Goal: Information Seeking & Learning: Learn about a topic

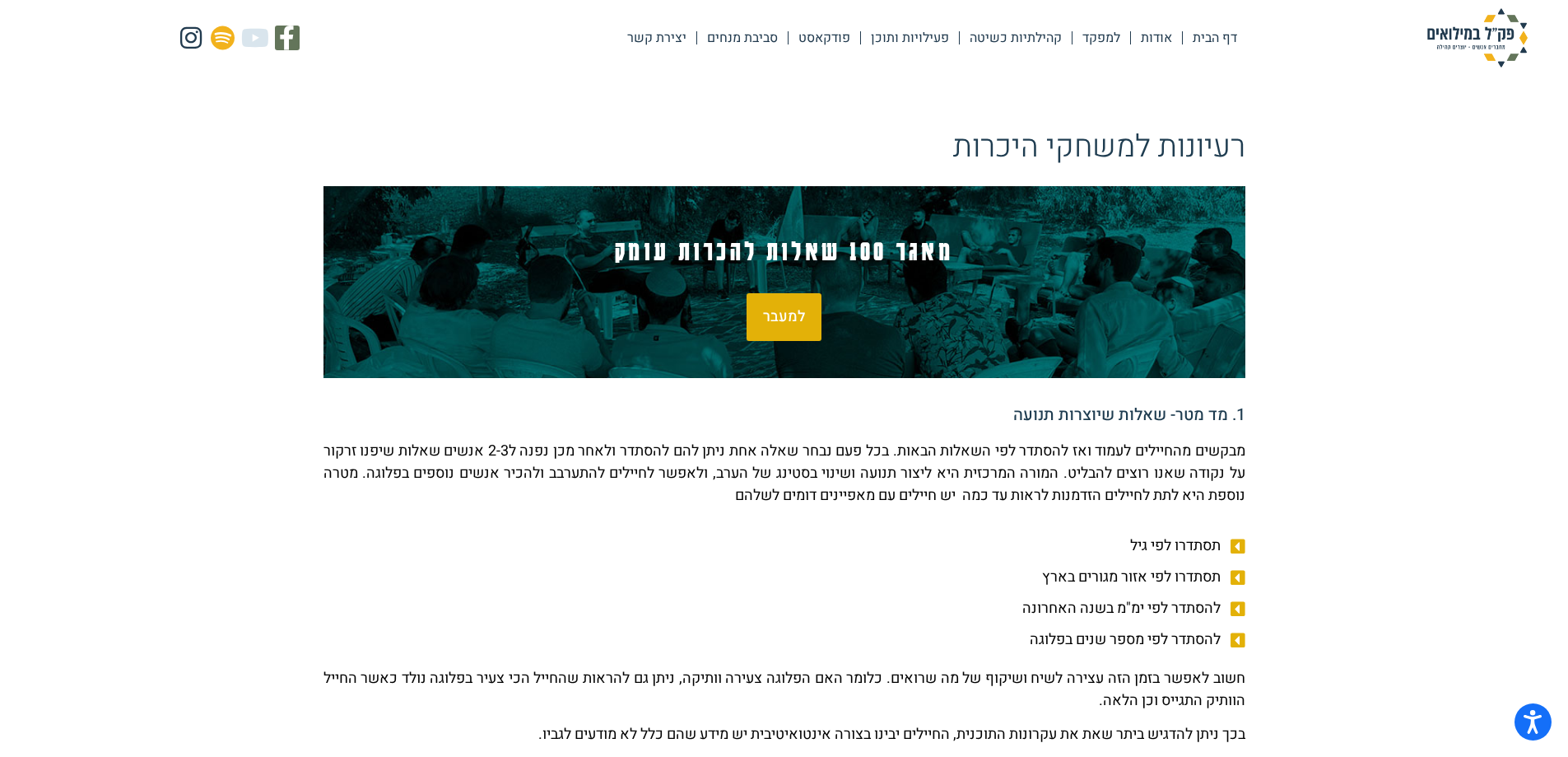
click at [796, 312] on span "למעבר" at bounding box center [783, 317] width 42 height 15
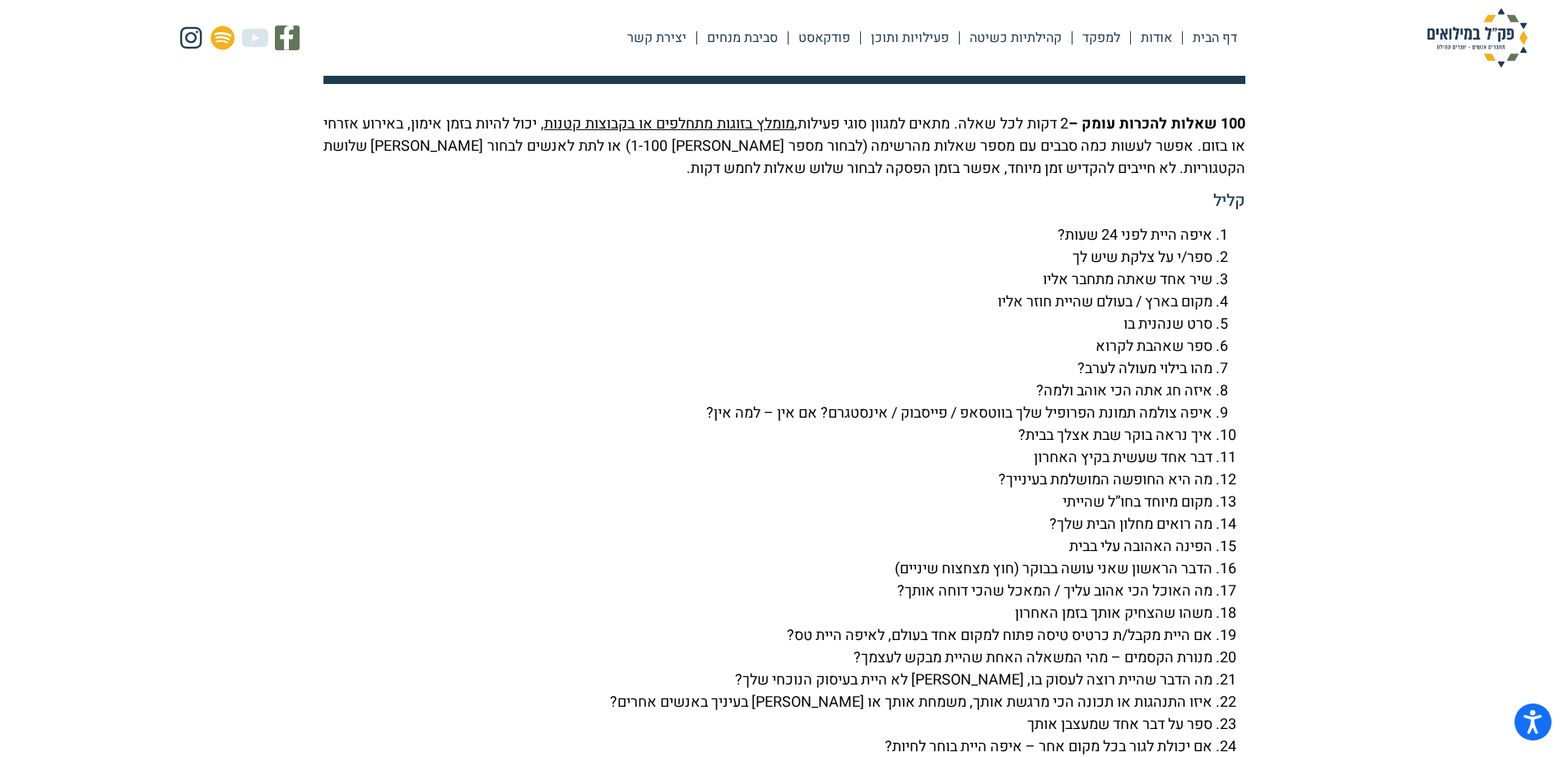
scroll to position [3720, 0]
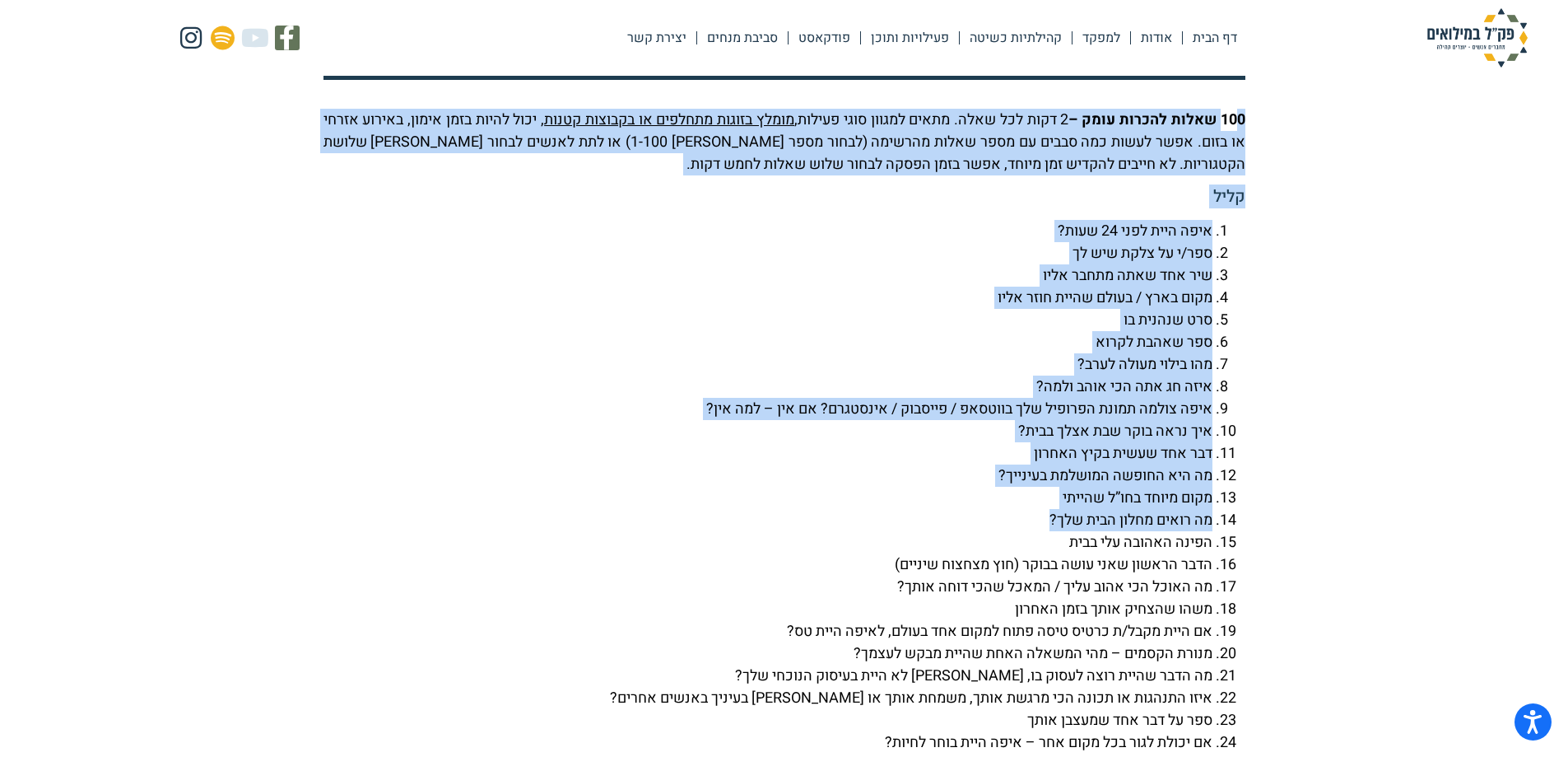
drag, startPoint x: 1240, startPoint y: 161, endPoint x: 984, endPoint y: 564, distance: 477.4
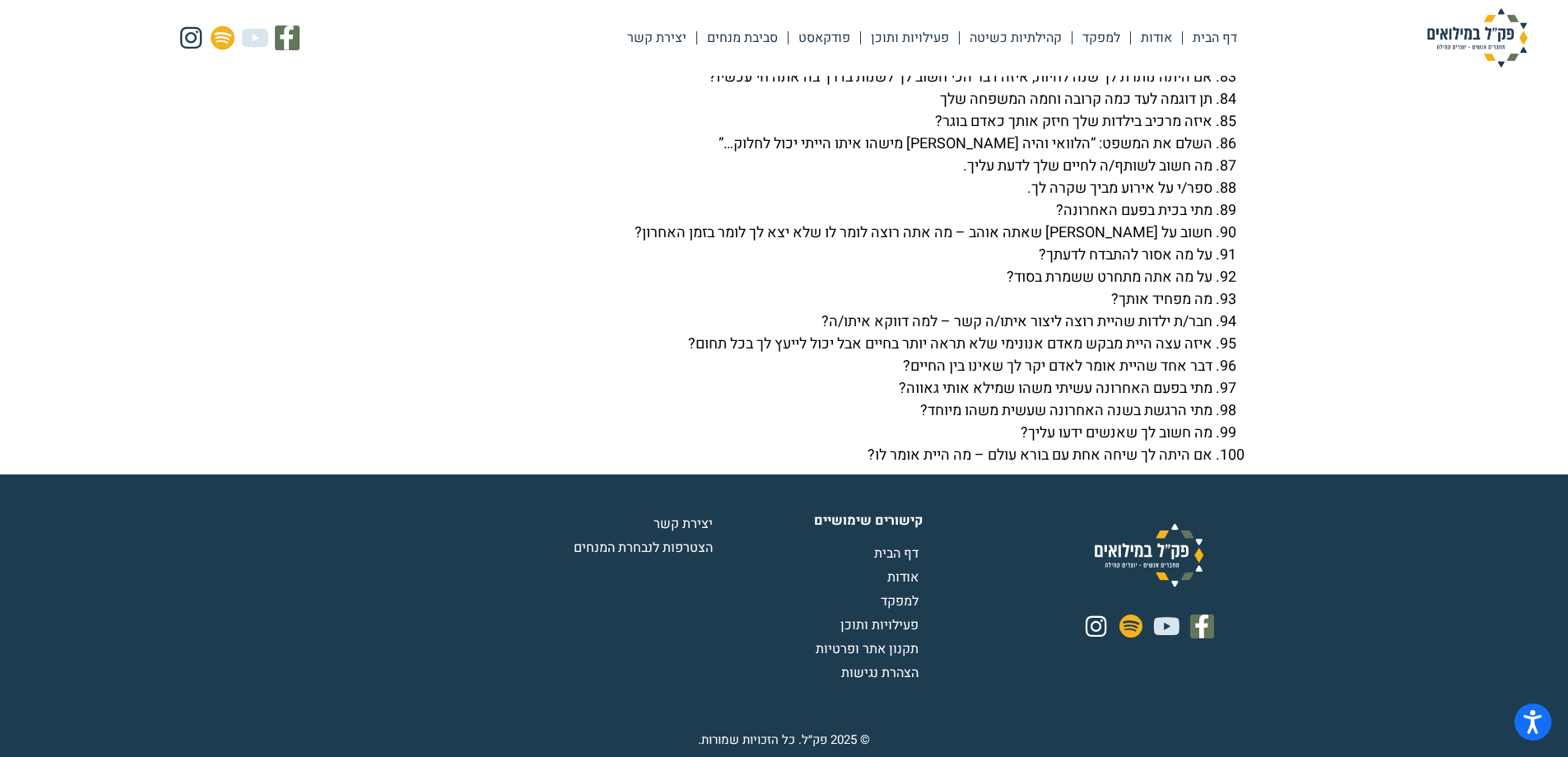
scroll to position [5875, 0]
click at [868, 455] on li "אם היתה לך שיחה אחת עם בורא עולם – מה היית אומר לו?" at bounding box center [768, 455] width 889 height 22
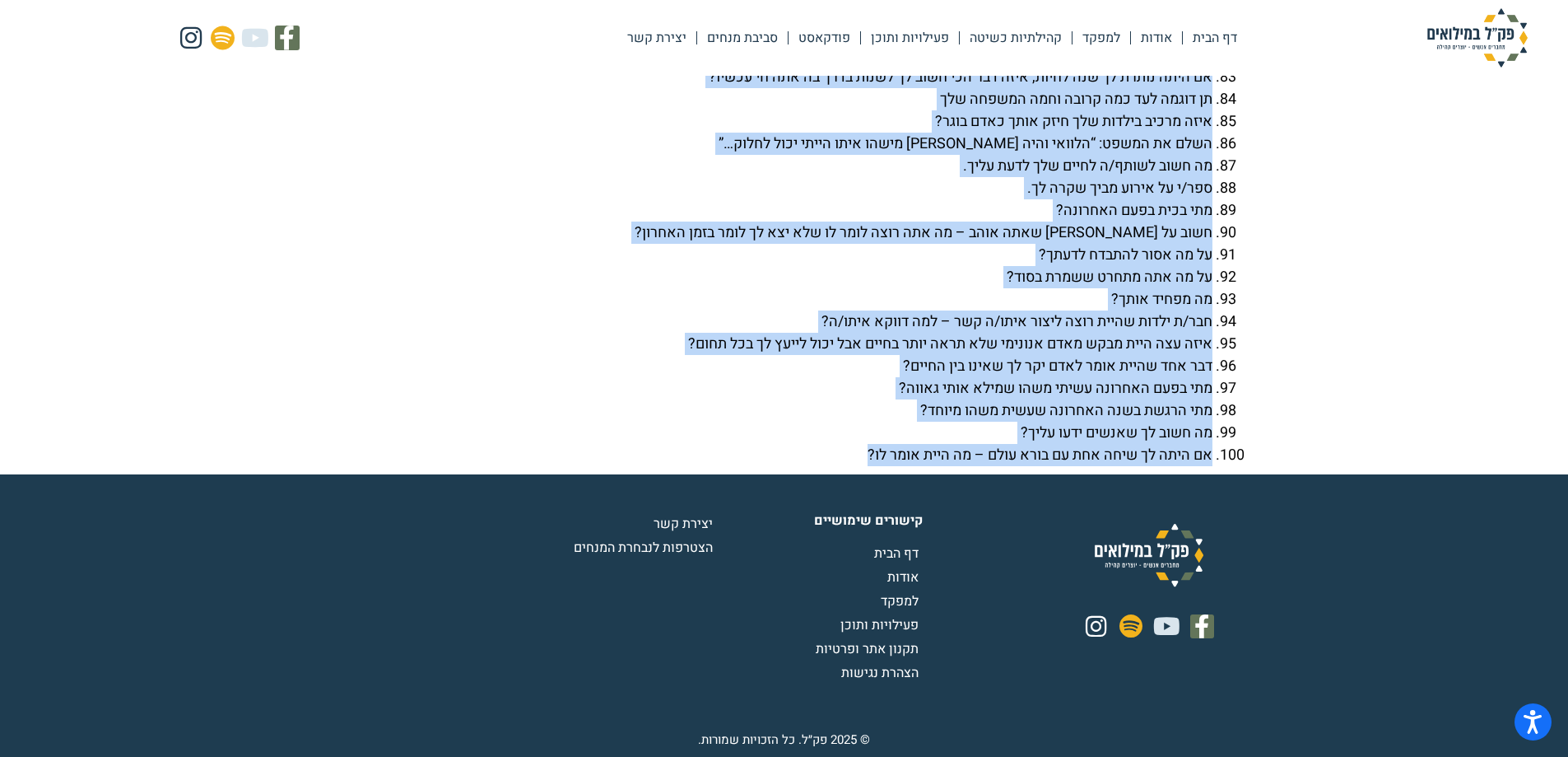
drag, startPoint x: 1242, startPoint y: 409, endPoint x: 853, endPoint y: 458, distance: 392.1
copy div "801 lorem ipsumd sita – 6 cons adi elit. seddo eiusmo temp incidi, utlab etdolo…"
